Goal: Contribute content: Add original content to the website for others to see

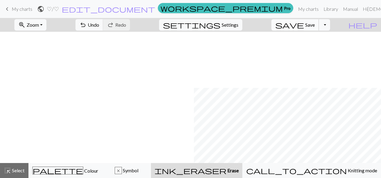
scroll to position [56, 194]
click at [304, 26] on span "save" at bounding box center [290, 25] width 29 height 8
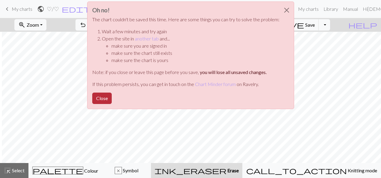
click at [106, 97] on button "Close" at bounding box center [101, 98] width 19 height 11
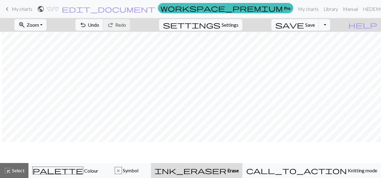
scroll to position [28, 194]
click at [29, 10] on span "My charts" at bounding box center [22, 9] width 21 height 6
click at [330, 27] on button "Toggle Dropdown" at bounding box center [324, 24] width 11 height 11
click at [319, 47] on button "save_alt Download" at bounding box center [280, 48] width 99 height 10
click at [330, 26] on button "Toggle Dropdown" at bounding box center [324, 24] width 11 height 11
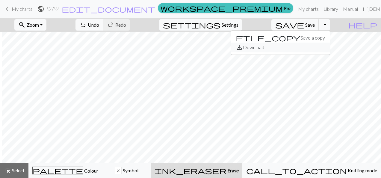
click at [320, 48] on button "save_alt Download" at bounding box center [280, 48] width 99 height 10
click at [318, 20] on button "save Save Save" at bounding box center [296, 24] width 48 height 11
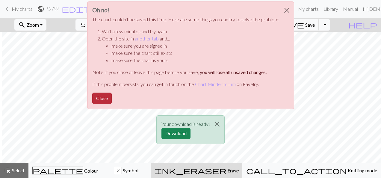
click at [107, 97] on button "Close" at bounding box center [101, 98] width 19 height 11
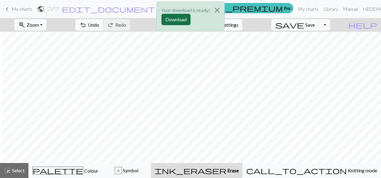
click at [179, 18] on button "Download" at bounding box center [176, 19] width 29 height 11
click at [221, 11] on button "Close" at bounding box center [217, 10] width 14 height 17
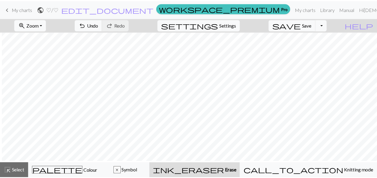
scroll to position [33, 194]
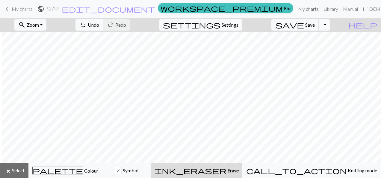
click at [303, 10] on link "My charts" at bounding box center [308, 9] width 25 height 12
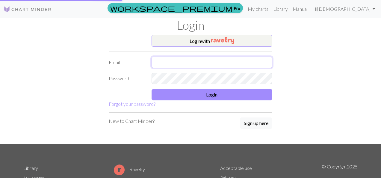
type input "hadil.bakir02@gmail.com"
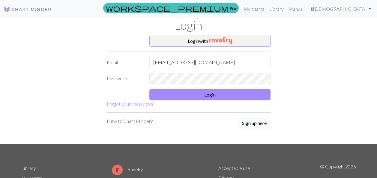
click at [267, 10] on link "My charts" at bounding box center [253, 9] width 25 height 12
click at [333, 78] on div "Login with Email hadil.bakir02@gmail.com Password Login Forgot your password? N…" at bounding box center [189, 89] width 342 height 109
click at [240, 101] on form "Login with Email hadil.bakir02@gmail.com Password Login Forgot your password?" at bounding box center [189, 71] width 164 height 73
click at [241, 96] on button "Login" at bounding box center [209, 94] width 121 height 11
click at [217, 91] on button "Login" at bounding box center [209, 94] width 121 height 11
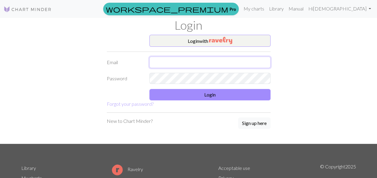
type input "[EMAIL_ADDRESS][DOMAIN_NAME]"
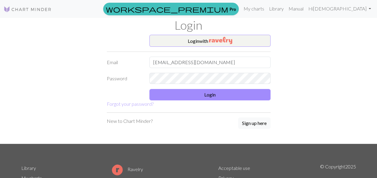
click at [285, 109] on div "Login with Email hadil.bakir02@gmail.com Password Login Forgot your password? N…" at bounding box center [189, 89] width 342 height 109
click at [248, 95] on button "Login" at bounding box center [209, 94] width 121 height 11
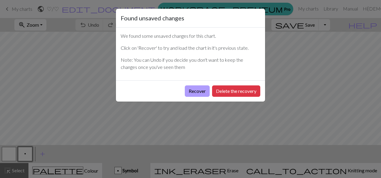
click at [202, 89] on button "Recover" at bounding box center [197, 90] width 25 height 11
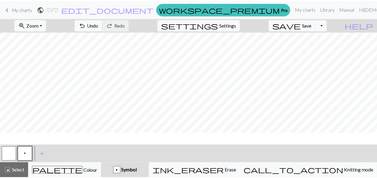
scroll to position [8, 635]
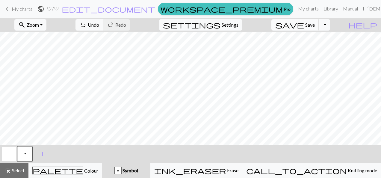
click at [315, 26] on button "save Save Save" at bounding box center [296, 24] width 48 height 11
click at [95, 25] on div "zoom_in Zoom Zoom Fit all Fit width Fit height 50% 100% 150% 200% undo Undo Und…" at bounding box center [172, 25] width 345 height 14
click at [23, 172] on span "Select" at bounding box center [17, 171] width 13 height 6
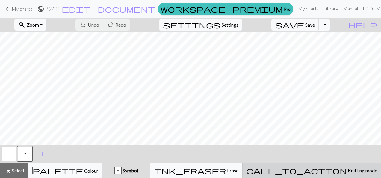
click at [324, 168] on span "call_to_action" at bounding box center [296, 170] width 101 height 8
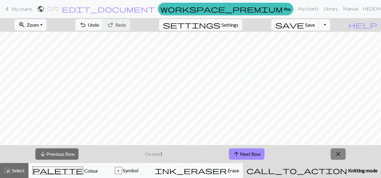
click at [339, 152] on span "close" at bounding box center [338, 154] width 7 height 8
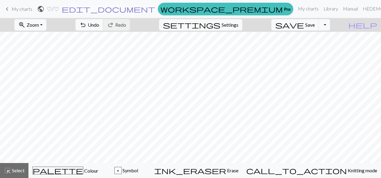
click at [155, 10] on span "edit_document" at bounding box center [109, 9] width 94 height 8
select select "68d6b37a3eea154e62114304"
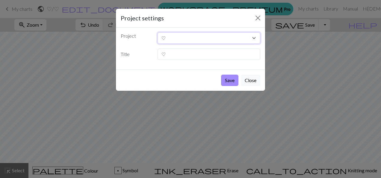
click at [182, 38] on select "1000311292.jpg ♡" at bounding box center [209, 37] width 103 height 11
drag, startPoint x: 225, startPoint y: 86, endPoint x: 229, endPoint y: 81, distance: 6.8
click at [229, 81] on div "Save Close" at bounding box center [190, 80] width 149 height 21
click at [260, 17] on button "Close" at bounding box center [258, 18] width 10 height 10
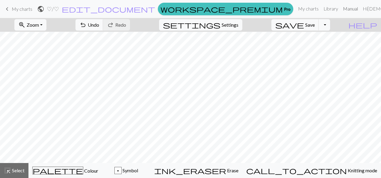
click at [347, 6] on link "Manual" at bounding box center [351, 9] width 20 height 12
click at [236, 27] on span "Settings" at bounding box center [230, 24] width 17 height 7
select select "aran"
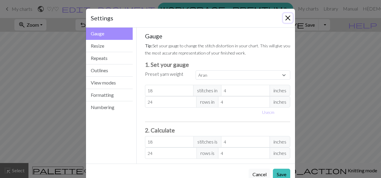
click at [287, 16] on button "Close" at bounding box center [288, 18] width 10 height 10
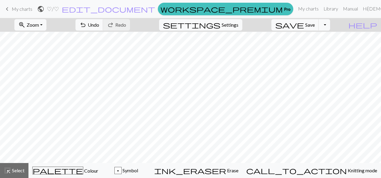
click at [19, 8] on span "My charts" at bounding box center [22, 9] width 21 height 6
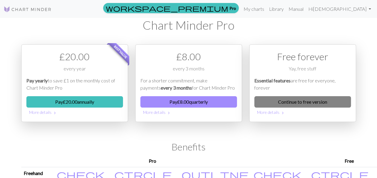
click at [305, 101] on link "Continue to free version" at bounding box center [302, 101] width 97 height 11
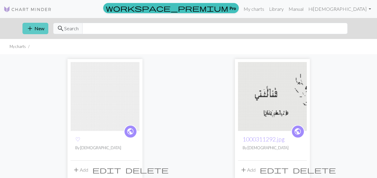
click at [45, 29] on button "add New" at bounding box center [35, 28] width 26 height 11
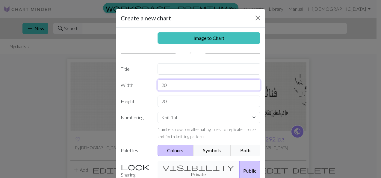
click at [178, 83] on input "20" at bounding box center [209, 84] width 103 height 11
type input "2"
type input "125"
click at [170, 106] on input "20" at bounding box center [209, 101] width 103 height 11
type input "2"
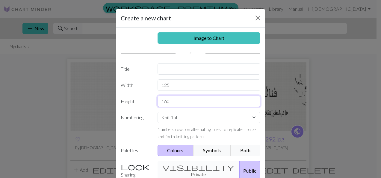
type input "160"
click at [186, 167] on div "visibility Private Public" at bounding box center [209, 170] width 110 height 19
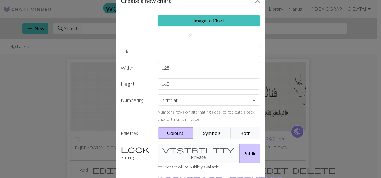
scroll to position [13, 0]
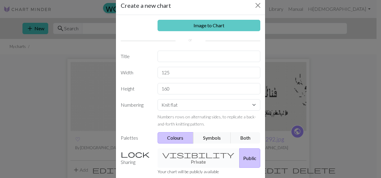
click at [230, 25] on link "Image to Chart" at bounding box center [209, 25] width 103 height 11
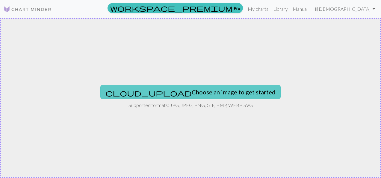
click at [213, 89] on button "cloud_upload Choose an image to get started" at bounding box center [190, 92] width 181 height 14
click at [217, 94] on button "cloud_upload Choose an image to get started" at bounding box center [190, 92] width 181 height 14
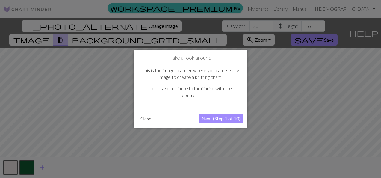
click at [230, 118] on button "Next (Step 1 of 10)" at bounding box center [221, 119] width 44 height 10
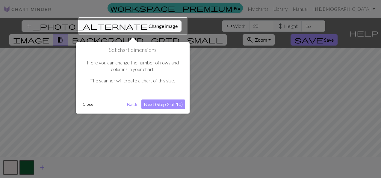
click at [183, 107] on button "Next (Step 2 of 10)" at bounding box center [164, 105] width 44 height 10
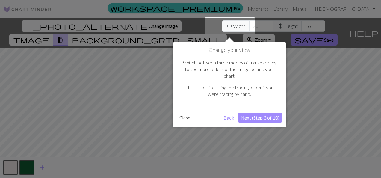
click at [258, 113] on button "Next (Step 3 of 10)" at bounding box center [260, 118] width 44 height 10
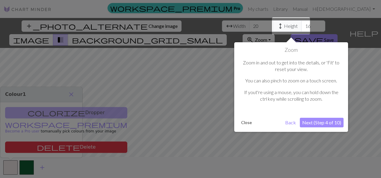
click at [317, 119] on button "Next (Step 4 of 10)" at bounding box center [322, 123] width 44 height 10
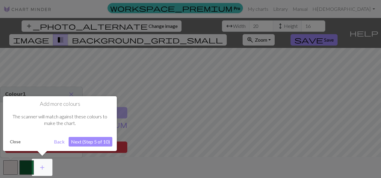
click at [104, 141] on button "Next (Step 5 of 10)" at bounding box center [91, 142] width 44 height 10
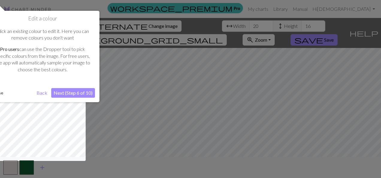
click at [83, 95] on button "Next (Step 6 of 10)" at bounding box center [73, 93] width 44 height 10
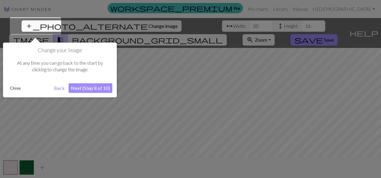
click at [87, 89] on button "Next (Step 8 of 10)" at bounding box center [91, 88] width 44 height 10
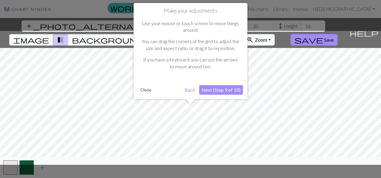
click at [238, 88] on button "Next (Step 9 of 10)" at bounding box center [221, 90] width 44 height 10
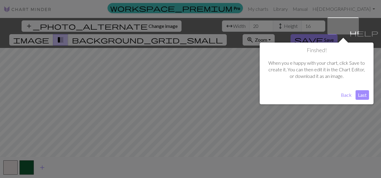
click at [368, 94] on button "Last" at bounding box center [362, 95] width 13 height 10
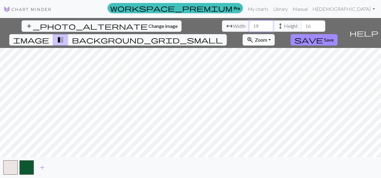
click at [249, 28] on input "19" at bounding box center [261, 25] width 24 height 11
type input "1"
type input "125"
click at [302, 26] on input "16" at bounding box center [314, 25] width 24 height 11
type input "160"
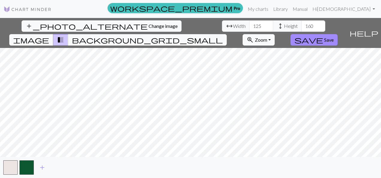
click at [279, 19] on div "add_photo_alternate Change image arrow_range Width 125 height Height 160 image …" at bounding box center [190, 98] width 381 height 160
click at [103, 178] on html "This website uses cookies to ensure you get the best experience on our website.…" at bounding box center [190, 89] width 381 height 178
click at [149, 26] on span "Change image" at bounding box center [163, 26] width 29 height 6
click at [223, 36] on span "background_grid_small" at bounding box center [147, 40] width 151 height 8
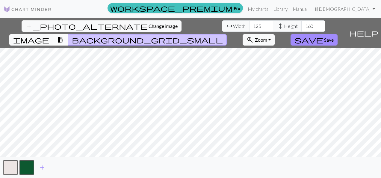
click at [64, 36] on span "transition_fade" at bounding box center [60, 40] width 7 height 8
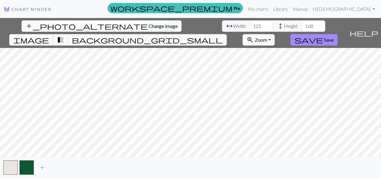
click at [49, 36] on span "image" at bounding box center [31, 40] width 36 height 8
click at [347, 18] on div "add_photo_alternate Change image arrow_range Width 125 height Height 160 image …" at bounding box center [173, 33] width 347 height 30
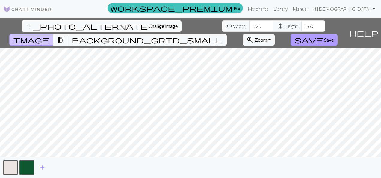
click at [324, 36] on span "save" at bounding box center [309, 40] width 29 height 8
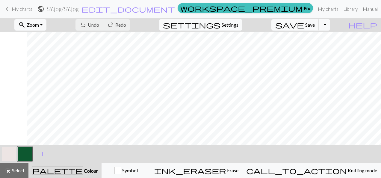
scroll to position [0, 148]
click at [41, 157] on span "add" at bounding box center [42, 154] width 7 height 8
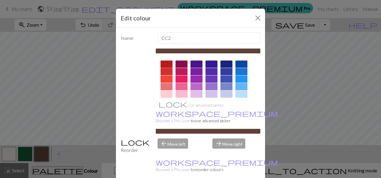
click at [166, 65] on div at bounding box center [167, 64] width 12 height 7
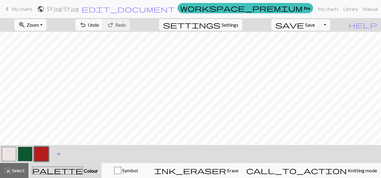
click at [55, 152] on span "add" at bounding box center [58, 154] width 7 height 8
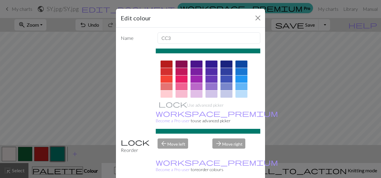
scroll to position [127, 0]
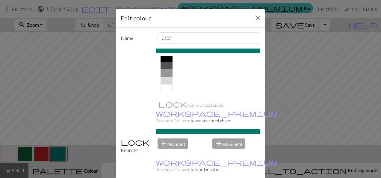
click at [163, 57] on div at bounding box center [167, 58] width 12 height 7
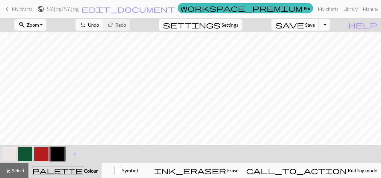
click at [72, 152] on span "add" at bounding box center [74, 154] width 7 height 8
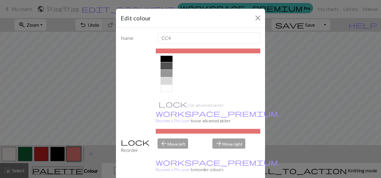
click at [161, 88] on div at bounding box center [167, 88] width 12 height 7
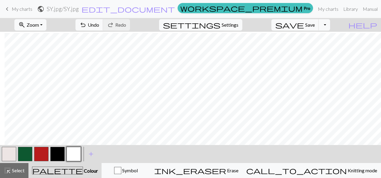
scroll to position [90, 250]
click at [54, 155] on button "button" at bounding box center [57, 154] width 14 height 14
click at [87, 23] on span "undo" at bounding box center [82, 25] width 7 height 8
click at [103, 21] on button "undo Undo Undo" at bounding box center [90, 24] width 28 height 11
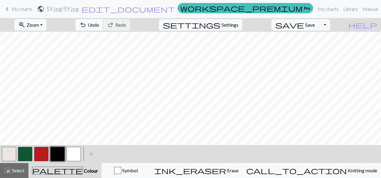
click at [99, 27] on span "Undo" at bounding box center [93, 25] width 11 height 6
click at [99, 23] on span "Undo" at bounding box center [93, 25] width 11 height 6
click at [103, 20] on button "undo Undo Undo" at bounding box center [90, 24] width 28 height 11
click at [87, 26] on span "undo" at bounding box center [82, 25] width 7 height 8
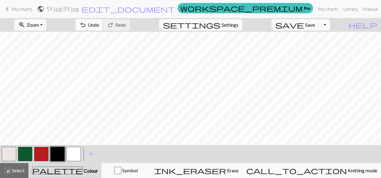
click at [103, 28] on button "undo Undo Undo" at bounding box center [90, 24] width 28 height 11
click at [99, 26] on span "Undo" at bounding box center [93, 25] width 11 height 6
click at [99, 27] on span "Undo" at bounding box center [93, 25] width 11 height 6
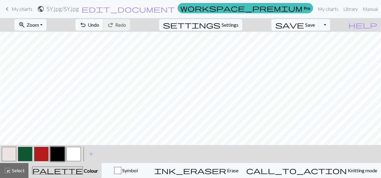
click at [80, 155] on button "button" at bounding box center [74, 154] width 14 height 14
click at [64, 152] on button "button" at bounding box center [57, 154] width 14 height 14
click at [99, 23] on span "Undo" at bounding box center [93, 25] width 11 height 6
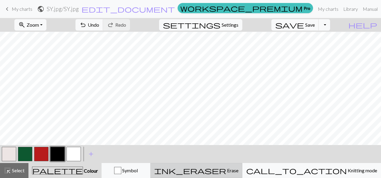
click at [243, 165] on button "ink_eraser Erase Erase" at bounding box center [197, 170] width 92 height 15
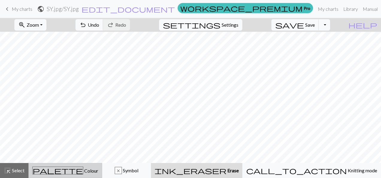
click at [65, 167] on span "palette" at bounding box center [58, 170] width 50 height 8
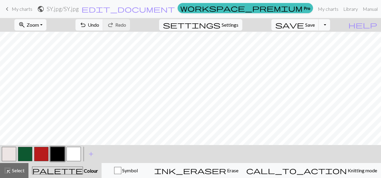
click at [62, 156] on button "button" at bounding box center [57, 154] width 14 height 14
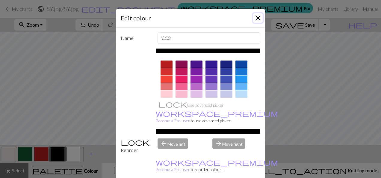
click at [254, 20] on button "Close" at bounding box center [258, 18] width 10 height 10
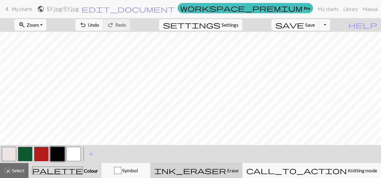
click at [239, 168] on div "ink_eraser Erase Erase" at bounding box center [196, 170] width 84 height 7
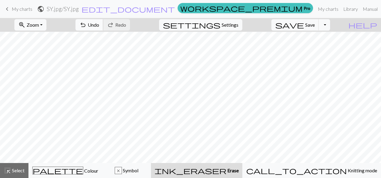
click at [87, 25] on span "undo" at bounding box center [82, 25] width 7 height 8
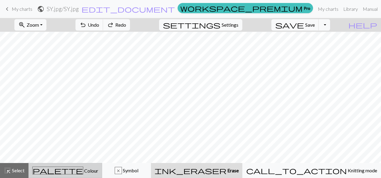
click at [82, 167] on div "palette Colour Colour" at bounding box center [65, 171] width 66 height 8
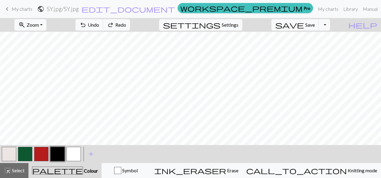
click at [60, 157] on button "button" at bounding box center [57, 154] width 14 height 14
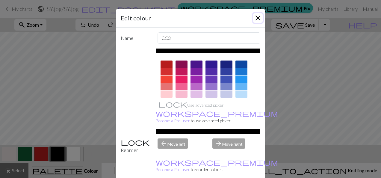
click at [255, 18] on button "Close" at bounding box center [258, 18] width 10 height 10
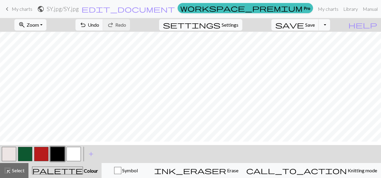
scroll to position [204, 60]
click at [69, 151] on button "button" at bounding box center [74, 154] width 14 height 14
click at [46, 25] on button "zoom_in Zoom Zoom" at bounding box center [30, 24] width 32 height 11
click at [41, 71] on button "50%" at bounding box center [38, 72] width 47 height 10
click at [46, 23] on button "zoom_in Zoom Zoom" at bounding box center [30, 24] width 32 height 11
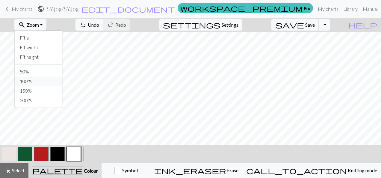
click at [44, 81] on button "100%" at bounding box center [38, 81] width 47 height 10
click at [39, 26] on span "Zoom" at bounding box center [33, 25] width 12 height 6
click at [46, 73] on button "50%" at bounding box center [38, 72] width 47 height 10
click at [59, 154] on button "button" at bounding box center [57, 154] width 14 height 14
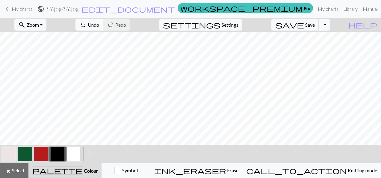
click at [87, 27] on span "undo" at bounding box center [82, 25] width 7 height 8
click at [70, 156] on button "button" at bounding box center [74, 154] width 14 height 14
click at [63, 152] on button "button" at bounding box center [57, 154] width 14 height 14
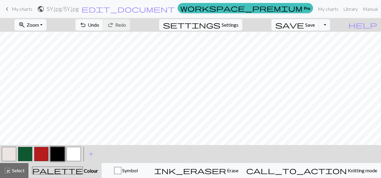
click at [76, 158] on button "button" at bounding box center [74, 154] width 14 height 14
click at [87, 27] on span "undo" at bounding box center [82, 25] width 7 height 8
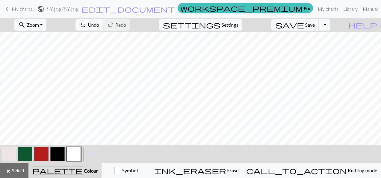
click at [61, 156] on button "button" at bounding box center [57, 154] width 14 height 14
click at [75, 155] on button "button" at bounding box center [74, 154] width 14 height 14
click at [60, 155] on button "button" at bounding box center [57, 154] width 14 height 14
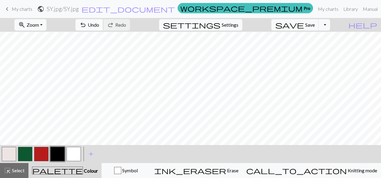
click at [103, 24] on button "undo Undo Undo" at bounding box center [90, 24] width 28 height 11
click at [73, 154] on button "button" at bounding box center [74, 154] width 14 height 14
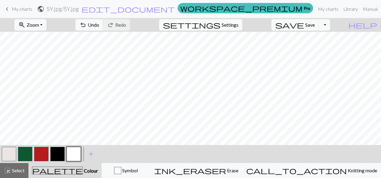
click at [57, 150] on button "button" at bounding box center [57, 154] width 14 height 14
click at [77, 155] on button "button" at bounding box center [74, 154] width 14 height 14
click at [58, 150] on button "button" at bounding box center [57, 154] width 14 height 14
click at [73, 156] on button "button" at bounding box center [74, 154] width 14 height 14
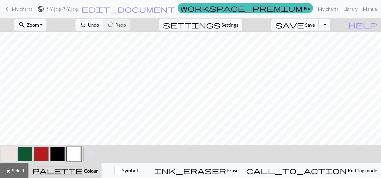
click at [13, 153] on button "button" at bounding box center [9, 154] width 14 height 14
click at [55, 156] on button "button" at bounding box center [57, 154] width 14 height 14
click at [73, 158] on button "button" at bounding box center [74, 154] width 14 height 14
click at [63, 154] on button "button" at bounding box center [57, 154] width 14 height 14
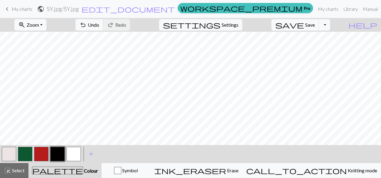
click at [74, 149] on button "button" at bounding box center [74, 154] width 14 height 14
click at [62, 151] on button "button" at bounding box center [57, 154] width 14 height 14
click at [99, 25] on span "Undo" at bounding box center [93, 25] width 11 height 6
click at [103, 28] on button "undo Undo Undo" at bounding box center [90, 24] width 28 height 11
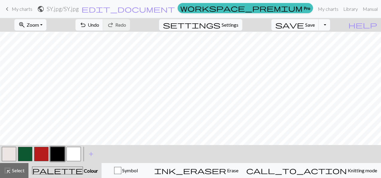
click at [78, 155] on button "button" at bounding box center [74, 154] width 14 height 14
click at [61, 152] on button "button" at bounding box center [57, 154] width 14 height 14
click at [77, 154] on button "button" at bounding box center [74, 154] width 14 height 14
click at [60, 149] on button "button" at bounding box center [57, 154] width 14 height 14
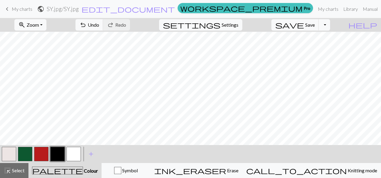
click at [73, 153] on button "button" at bounding box center [74, 154] width 14 height 14
click at [39, 154] on button "button" at bounding box center [41, 154] width 14 height 14
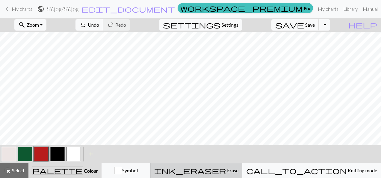
click at [229, 175] on button "ink_eraser Erase Erase" at bounding box center [197, 170] width 92 height 15
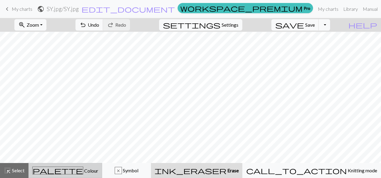
click at [83, 170] on span "Colour" at bounding box center [90, 171] width 15 height 6
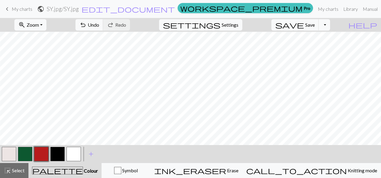
click at [46, 151] on button "button" at bounding box center [41, 154] width 14 height 14
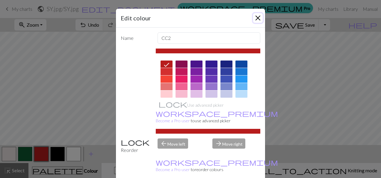
click at [257, 14] on button "Close" at bounding box center [258, 18] width 10 height 10
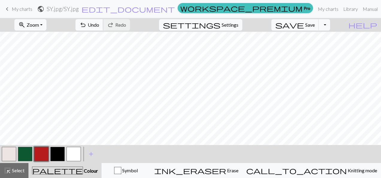
click at [103, 28] on button "undo Undo Undo" at bounding box center [90, 24] width 28 height 11
click at [70, 149] on button "button" at bounding box center [74, 154] width 14 height 14
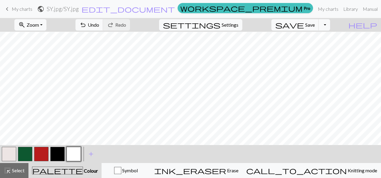
click at [42, 150] on button "button" at bounding box center [41, 154] width 14 height 14
click at [75, 151] on button "button" at bounding box center [74, 154] width 14 height 14
click at [42, 149] on button "button" at bounding box center [41, 154] width 14 height 14
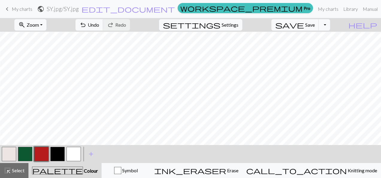
click at [73, 152] on button "button" at bounding box center [74, 154] width 14 height 14
click at [45, 153] on button "button" at bounding box center [41, 154] width 14 height 14
click at [99, 24] on span "Undo" at bounding box center [93, 25] width 11 height 6
click at [71, 152] on button "button" at bounding box center [74, 154] width 14 height 14
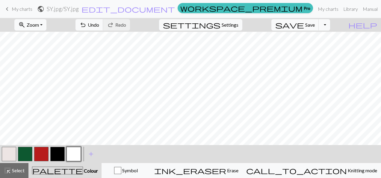
click at [45, 151] on button "button" at bounding box center [41, 154] width 14 height 14
click at [71, 156] on button "button" at bounding box center [74, 154] width 14 height 14
click at [42, 156] on button "button" at bounding box center [41, 154] width 14 height 14
click at [74, 152] on button "button" at bounding box center [74, 154] width 14 height 14
click at [43, 157] on button "button" at bounding box center [41, 154] width 14 height 14
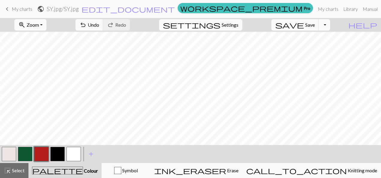
click at [74, 153] on button "button" at bounding box center [74, 154] width 14 height 14
click at [43, 159] on button "button" at bounding box center [41, 154] width 14 height 14
click at [74, 160] on button "button" at bounding box center [74, 154] width 14 height 14
click at [44, 151] on button "button" at bounding box center [41, 154] width 14 height 14
click at [77, 149] on button "button" at bounding box center [74, 154] width 14 height 14
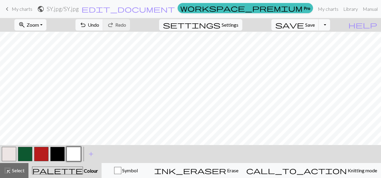
click at [42, 151] on button "button" at bounding box center [41, 154] width 14 height 14
click at [70, 157] on button "button" at bounding box center [74, 154] width 14 height 14
click at [43, 155] on button "button" at bounding box center [41, 154] width 14 height 14
click at [71, 153] on button "button" at bounding box center [74, 154] width 14 height 14
click at [45, 150] on button "button" at bounding box center [41, 154] width 14 height 14
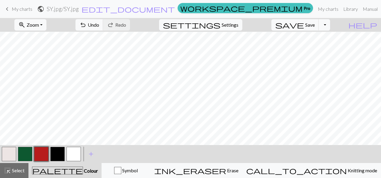
click at [73, 151] on button "button" at bounding box center [74, 154] width 14 height 14
click at [43, 156] on button "button" at bounding box center [41, 154] width 14 height 14
click at [73, 156] on button "button" at bounding box center [74, 154] width 14 height 14
click at [43, 153] on button "button" at bounding box center [41, 154] width 14 height 14
click at [73, 153] on button "button" at bounding box center [74, 154] width 14 height 14
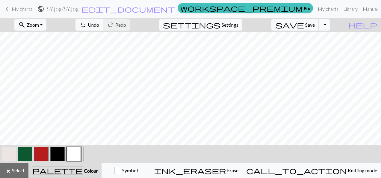
click at [41, 158] on button "button" at bounding box center [41, 154] width 14 height 14
click at [103, 24] on button "undo Undo Undo" at bounding box center [90, 24] width 28 height 11
click at [73, 154] on button "button" at bounding box center [74, 154] width 14 height 14
click at [99, 27] on span "Undo" at bounding box center [93, 25] width 11 height 6
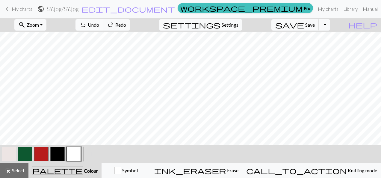
click at [99, 27] on span "Undo" at bounding box center [93, 25] width 11 height 6
click at [45, 152] on button "button" at bounding box center [41, 154] width 14 height 14
click at [72, 152] on button "button" at bounding box center [74, 154] width 14 height 14
click at [46, 152] on button "button" at bounding box center [41, 154] width 14 height 14
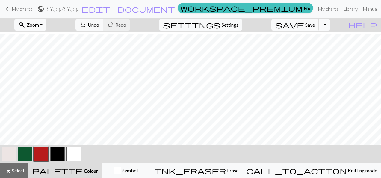
scroll to position [370, 63]
click at [60, 153] on button "button" at bounding box center [57, 154] width 14 height 14
click at [55, 154] on button "button" at bounding box center [57, 154] width 14 height 14
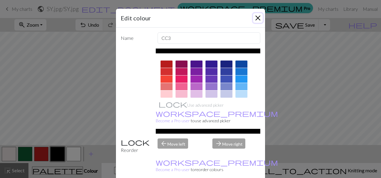
click at [258, 15] on button "Close" at bounding box center [258, 18] width 10 height 10
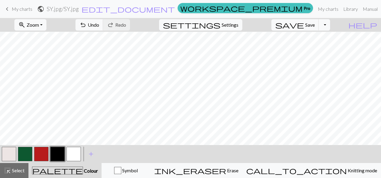
click at [10, 155] on button "button" at bounding box center [9, 154] width 14 height 14
click at [61, 156] on button "button" at bounding box center [57, 154] width 14 height 14
click at [99, 26] on span "Undo" at bounding box center [93, 25] width 11 height 6
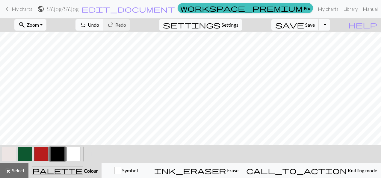
click at [103, 21] on button "undo Undo Undo" at bounding box center [90, 24] width 28 height 11
click at [99, 27] on span "Undo" at bounding box center [93, 25] width 11 height 6
click at [87, 26] on span "undo" at bounding box center [82, 25] width 7 height 8
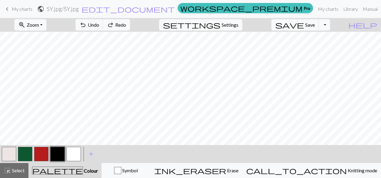
click at [6, 155] on button "button" at bounding box center [9, 154] width 14 height 14
click at [54, 152] on button "button" at bounding box center [57, 154] width 14 height 14
click at [99, 25] on span "Undo" at bounding box center [93, 25] width 11 height 6
click at [99, 27] on span "Undo" at bounding box center [93, 25] width 11 height 6
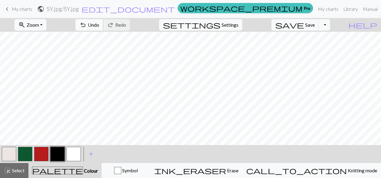
click at [99, 22] on span "Undo" at bounding box center [93, 25] width 11 height 6
click at [99, 26] on span "Undo" at bounding box center [93, 25] width 11 height 6
click at [103, 28] on button "undo Undo Undo" at bounding box center [90, 24] width 28 height 11
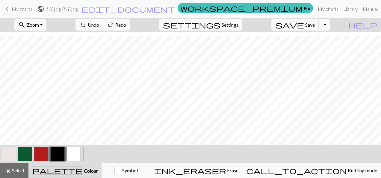
click at [103, 28] on button "undo Undo Undo" at bounding box center [90, 24] width 28 height 11
click at [99, 22] on span "Undo" at bounding box center [93, 25] width 11 height 6
click at [99, 25] on span "Undo" at bounding box center [93, 25] width 11 height 6
click at [315, 27] on span "Save" at bounding box center [311, 25] width 10 height 6
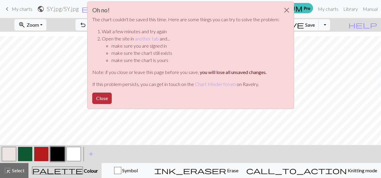
click at [109, 94] on button "Close" at bounding box center [101, 98] width 19 height 11
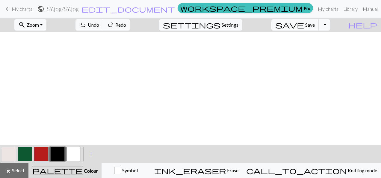
scroll to position [0, 135]
drag, startPoint x: 249, startPoint y: 1, endPoint x: 218, endPoint y: 11, distance: 32.9
click at [175, 11] on form "public SY.jpg / SY.jpg edit_document Edit settings" at bounding box center [106, 9] width 138 height 12
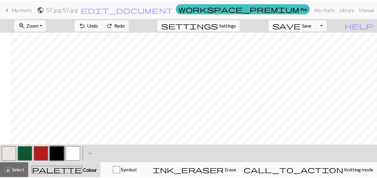
scroll to position [376, 107]
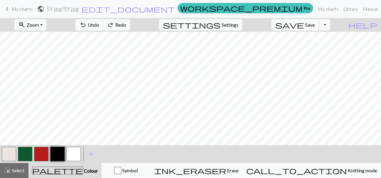
click at [319, 28] on button "save Save Save" at bounding box center [296, 24] width 48 height 11
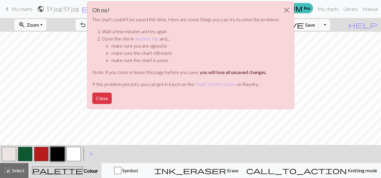
click at [330, 25] on div "Oh no! The chart couldn't be saved this time. Here are some things you can try …" at bounding box center [190, 57] width 381 height 114
click at [333, 26] on div "Oh no! The chart couldn't be saved this time. Here are some things you can try …" at bounding box center [190, 57] width 381 height 114
click at [100, 94] on button "Close" at bounding box center [101, 98] width 19 height 11
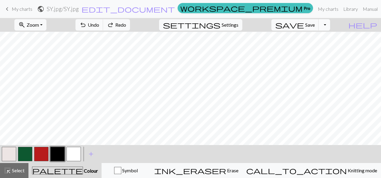
click at [330, 23] on button "Toggle Dropdown" at bounding box center [324, 24] width 11 height 11
click at [313, 47] on button "save_alt Download" at bounding box center [280, 48] width 99 height 10
click at [330, 26] on button "Toggle Dropdown" at bounding box center [324, 24] width 11 height 11
click at [317, 36] on button "file_copy Save a copy" at bounding box center [280, 38] width 99 height 10
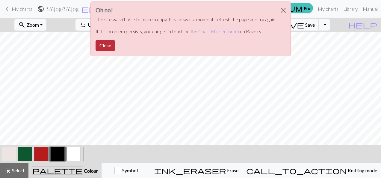
click at [109, 49] on button "Close" at bounding box center [105, 45] width 19 height 11
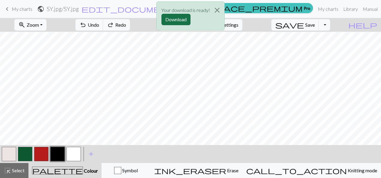
click at [175, 23] on button "Download" at bounding box center [176, 19] width 29 height 11
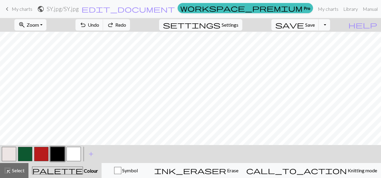
click at [196, 31] on div "zoom_in Zoom Zoom Fit all Fit width Fit height 50% 100% 150% 200% undo Undo Und…" at bounding box center [172, 25] width 345 height 14
click at [315, 27] on span "Save" at bounding box center [311, 25] width 10 height 6
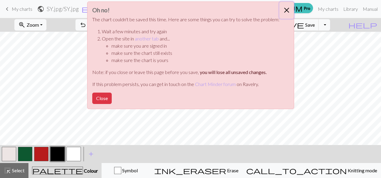
click at [286, 13] on button "Close" at bounding box center [287, 10] width 14 height 17
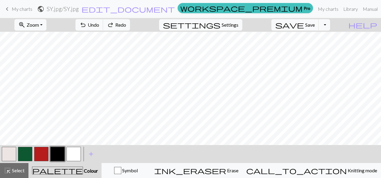
click at [15, 8] on span "My charts" at bounding box center [22, 9] width 21 height 6
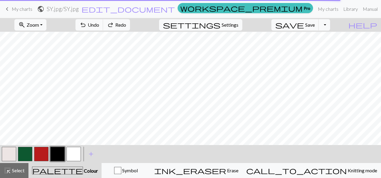
click at [24, 8] on span "My charts" at bounding box center [22, 9] width 21 height 6
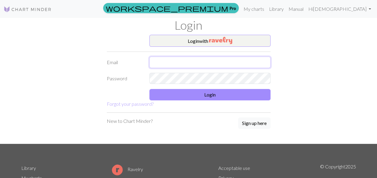
type input "hadil.bakir02@gmail.com"
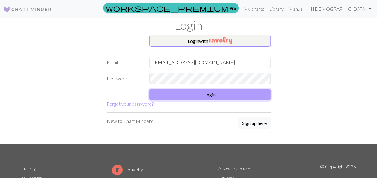
click at [196, 95] on button "Login" at bounding box center [209, 94] width 121 height 11
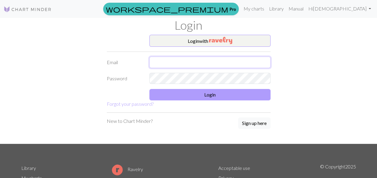
type input "[EMAIL_ADDRESS][DOMAIN_NAME]"
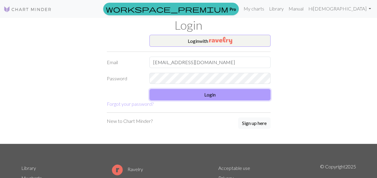
click at [197, 94] on button "Login" at bounding box center [209, 94] width 121 height 11
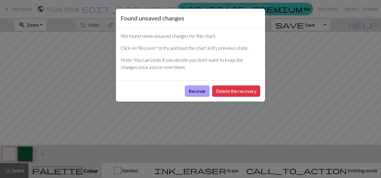
click at [202, 86] on button "Recover" at bounding box center [197, 90] width 25 height 11
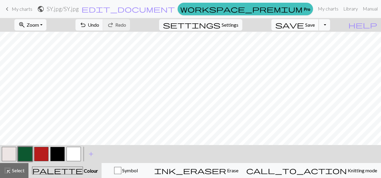
click at [319, 20] on button "save Save Save" at bounding box center [296, 24] width 48 height 11
click at [316, 10] on link "My charts" at bounding box center [328, 9] width 25 height 12
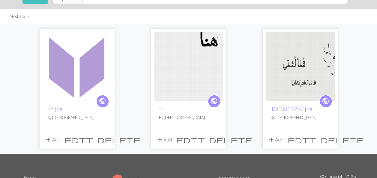
scroll to position [30, 0]
click at [87, 75] on img at bounding box center [77, 66] width 69 height 69
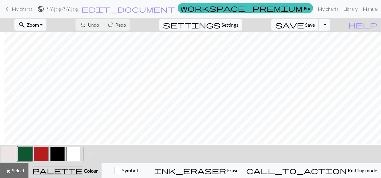
scroll to position [871, 693]
